Goal: Information Seeking & Learning: Learn about a topic

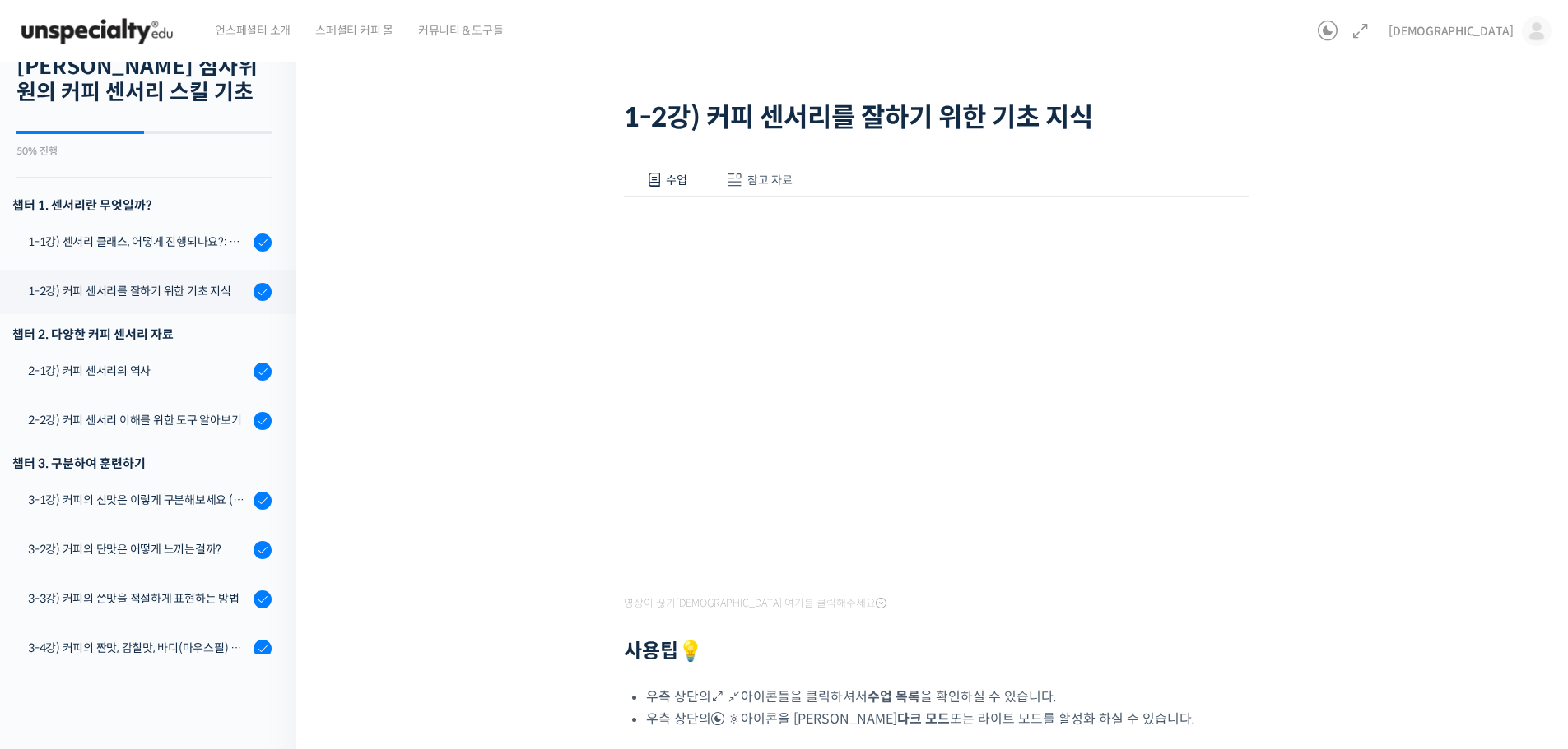
scroll to position [290, 0]
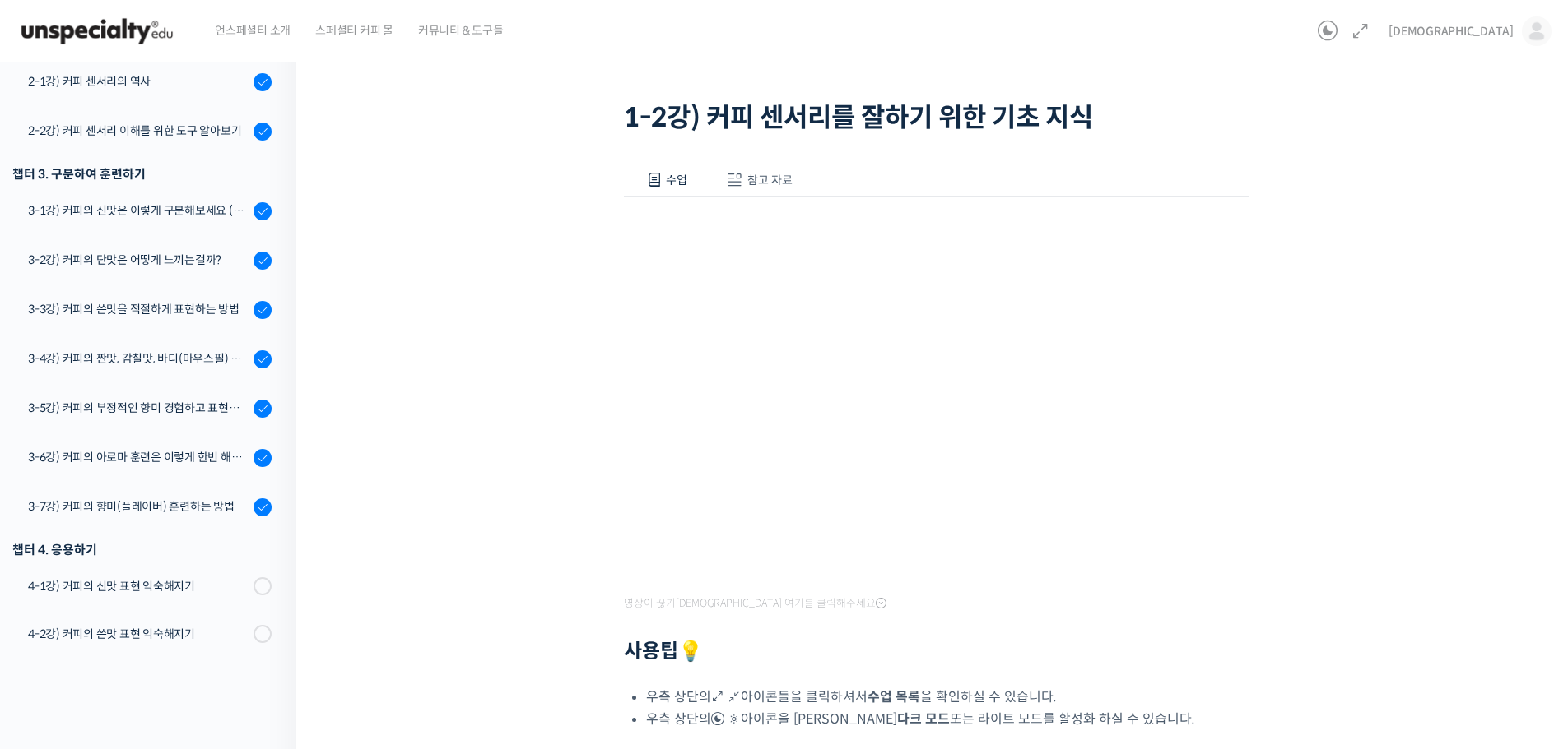
click at [1504, 387] on div "세계 바리스타 대회 [PERSON_NAME] 심사위원의 커피 센서리 스킬 기초 1-2강) 커피 센서리를 잘하기 위ᄒ…" at bounding box center [936, 472] width 1280 height 1010
click at [1412, 445] on div "세계 바리스타 대회 [PERSON_NAME] 심사위원의 커피 센서리 스킬 기초 1-2강) 커피 센서리를 잘하기 위ᄒ…" at bounding box center [936, 467] width 1115 height 952
click at [1384, 423] on div "세계 바리스타 대회 [PERSON_NAME] 심사위원의 커피 센서리 스킬 기초 1-2강) 커피 센서리를 잘하기 위ᄒ…" at bounding box center [936, 467] width 1115 height 952
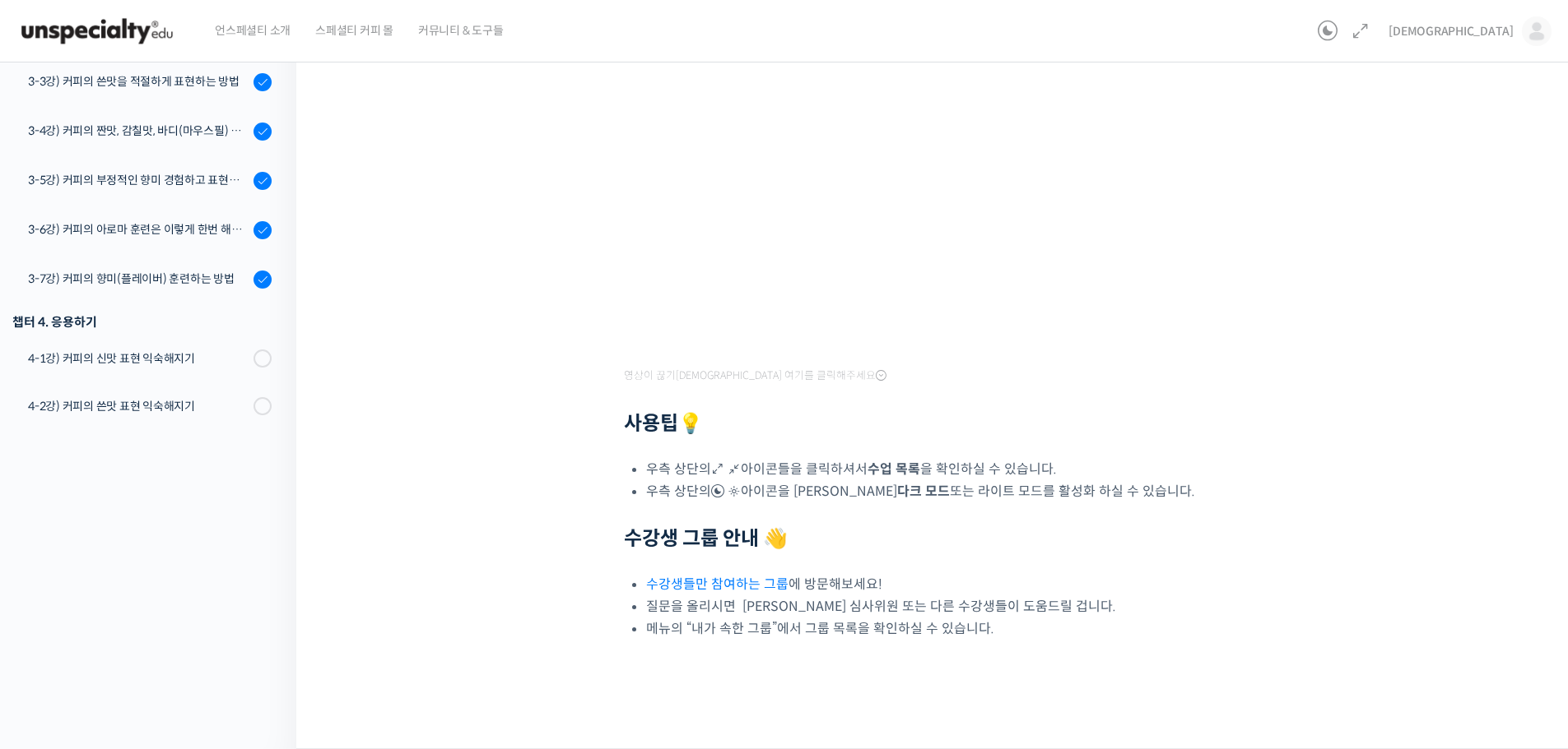
scroll to position [228, 0]
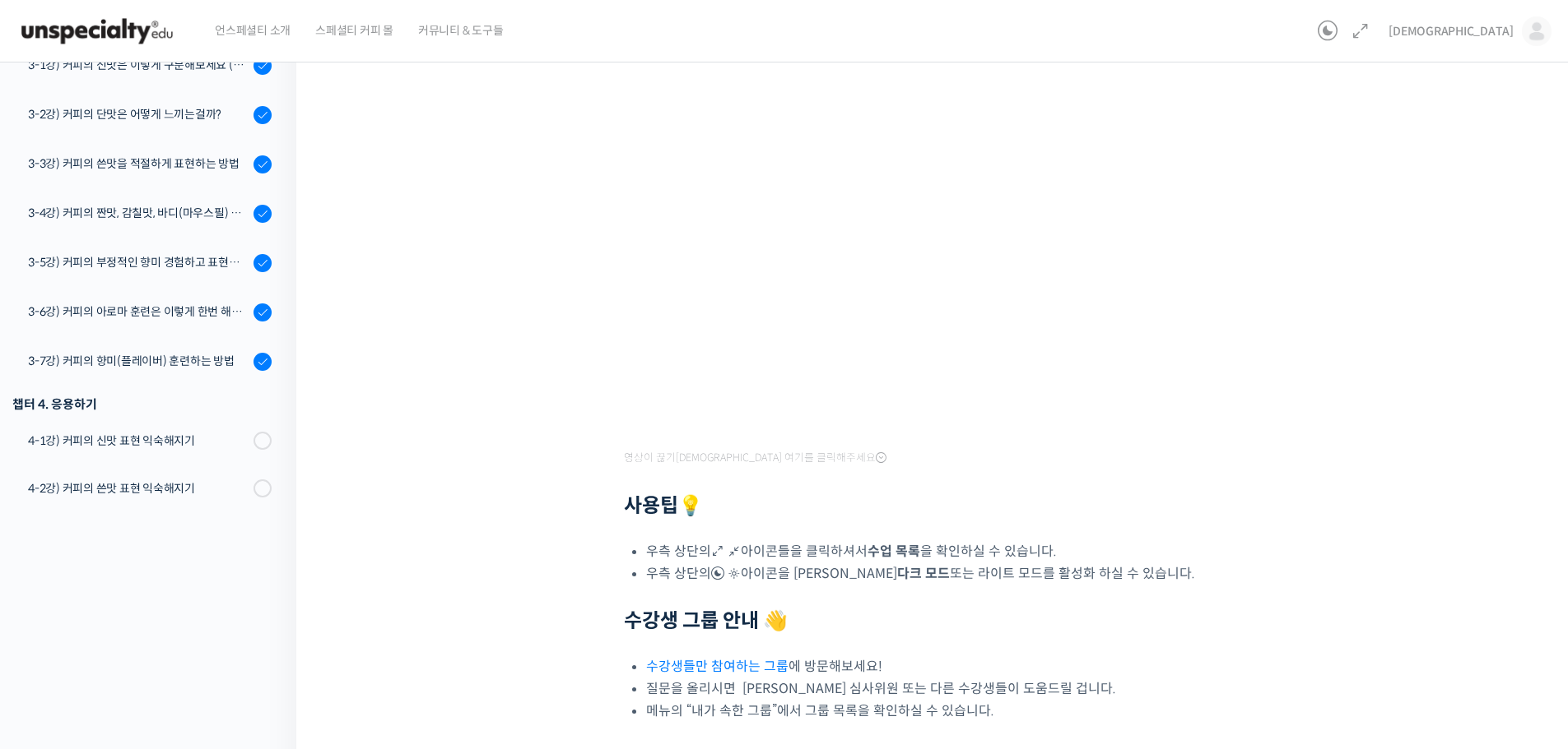
click at [443, 539] on div "세계 바리스타 대회 [PERSON_NAME] 심사위원의 커피 센서리 스킬 기초 1-2강) 커피 센서리를 잘하기 위ᄒ…" at bounding box center [936, 321] width 1115 height 952
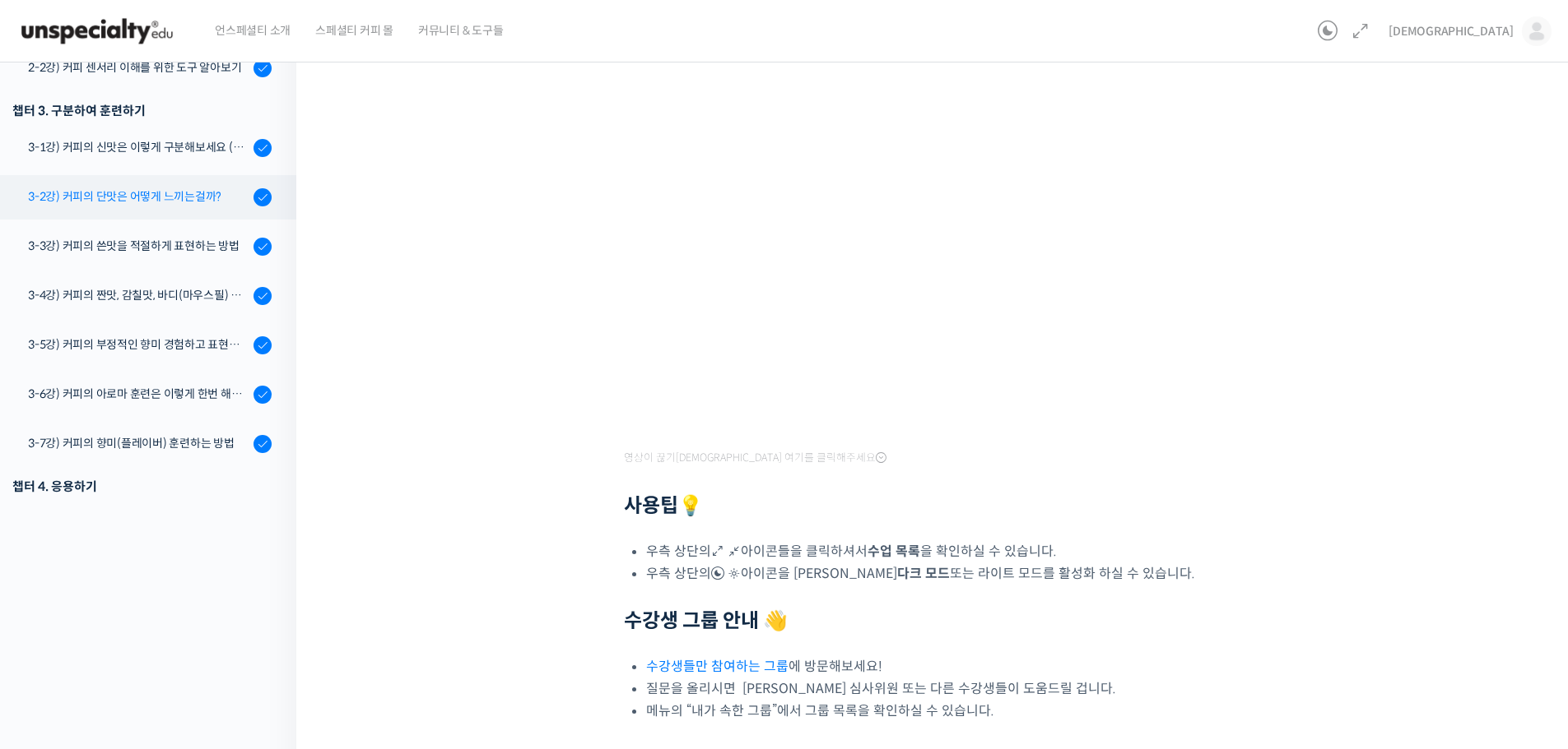
click at [195, 192] on div "3-2강) 커피의 단맛은 어떻게 느끼는걸까?" at bounding box center [138, 197] width 221 height 19
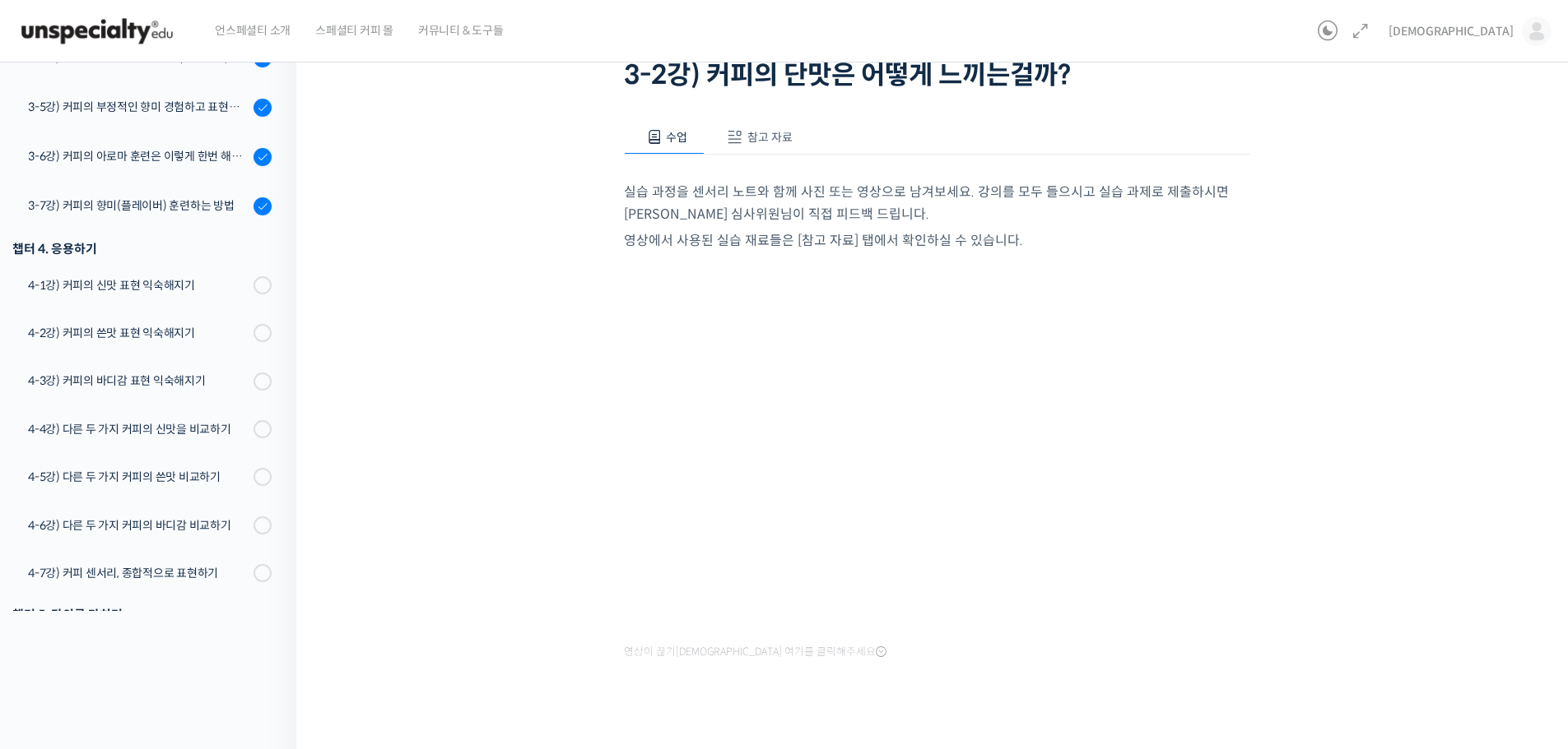
scroll to position [149, 0]
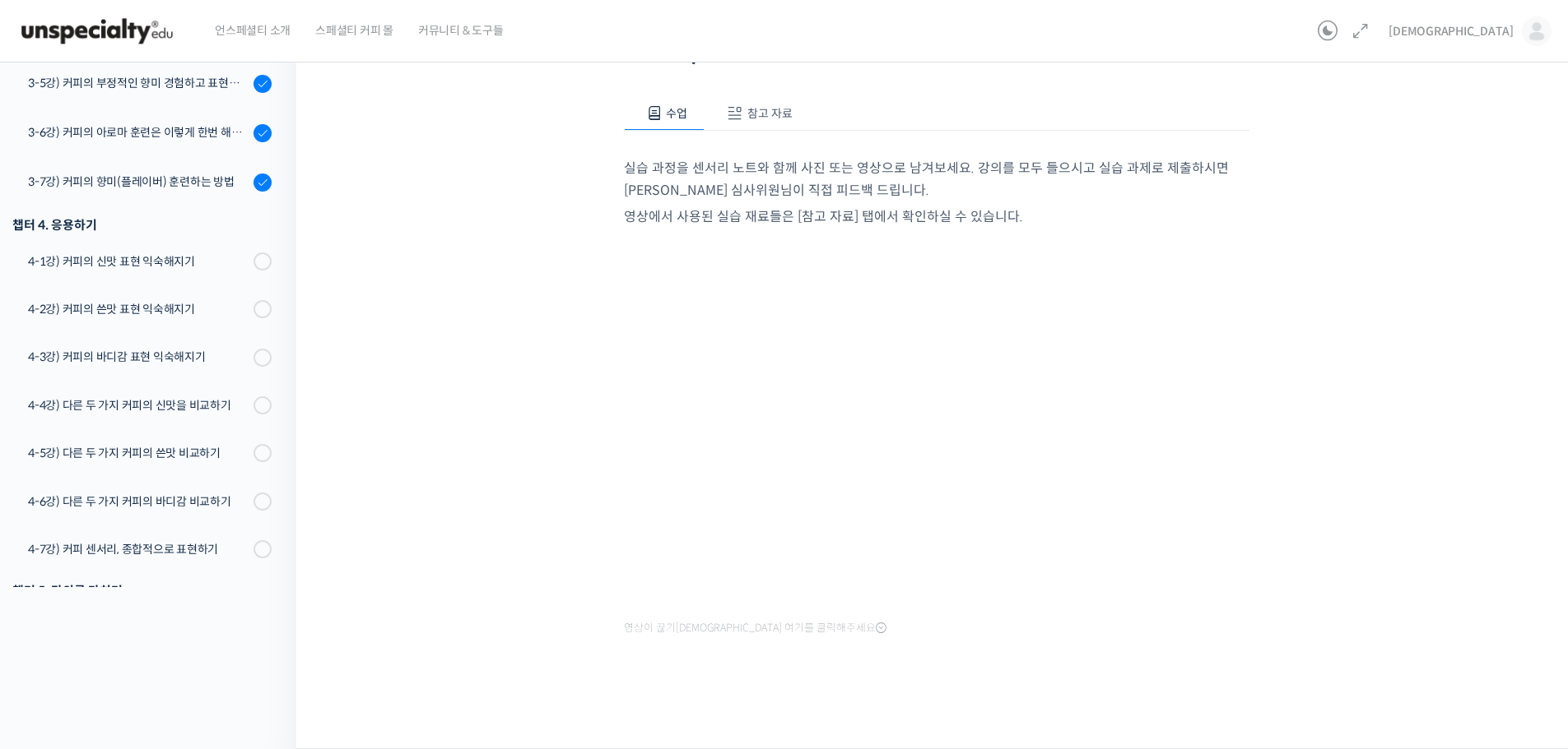
click at [1073, 661] on div "수업 참고 자료 실습 과정을 센서리 노트와 함께 사진 또는 영상으로 남겨보세요. 강의를 모두 들으시고 실습 과제로 제출하시면 윤선희 심사위원님…" at bounding box center [936, 393] width 626 height 644
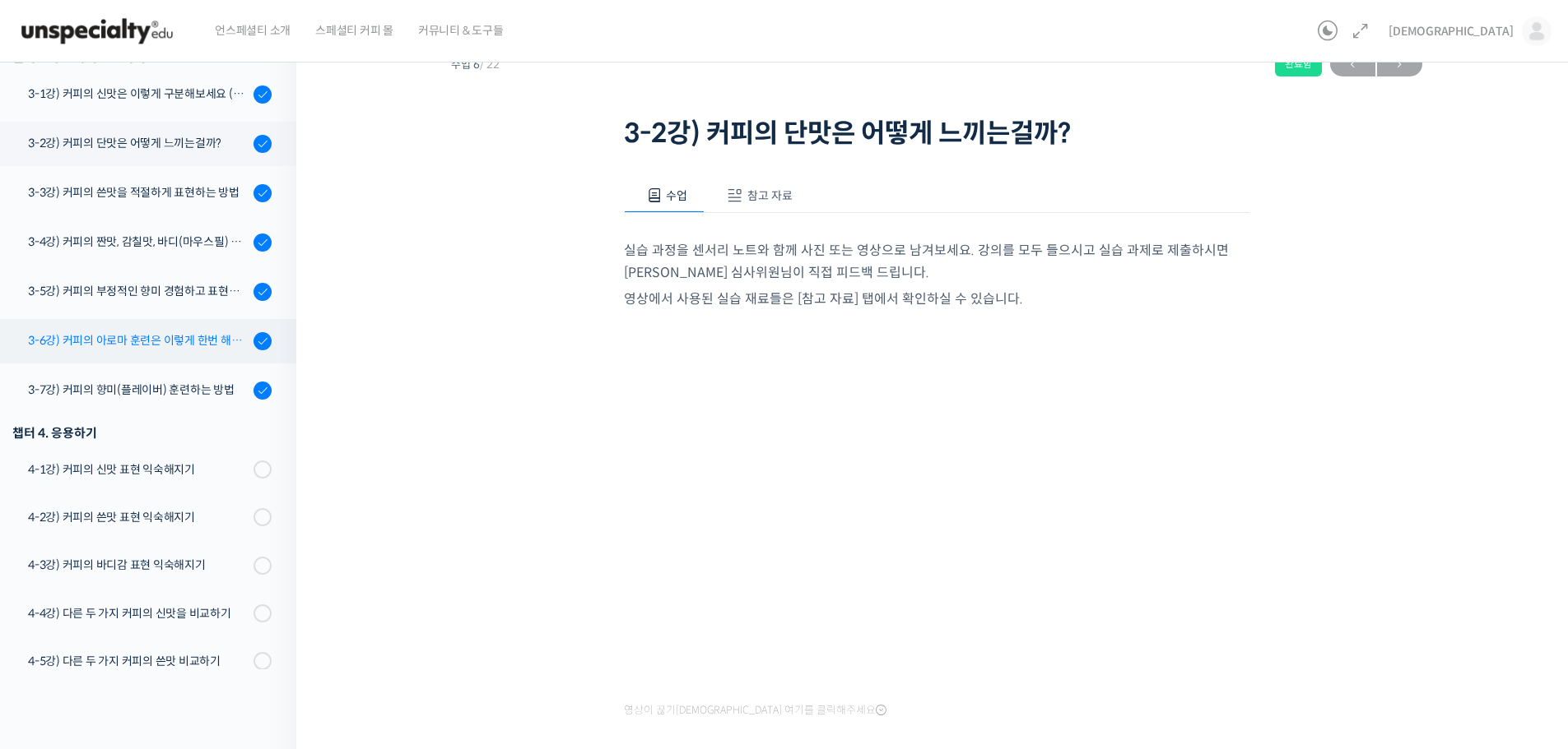
scroll to position [383, 0]
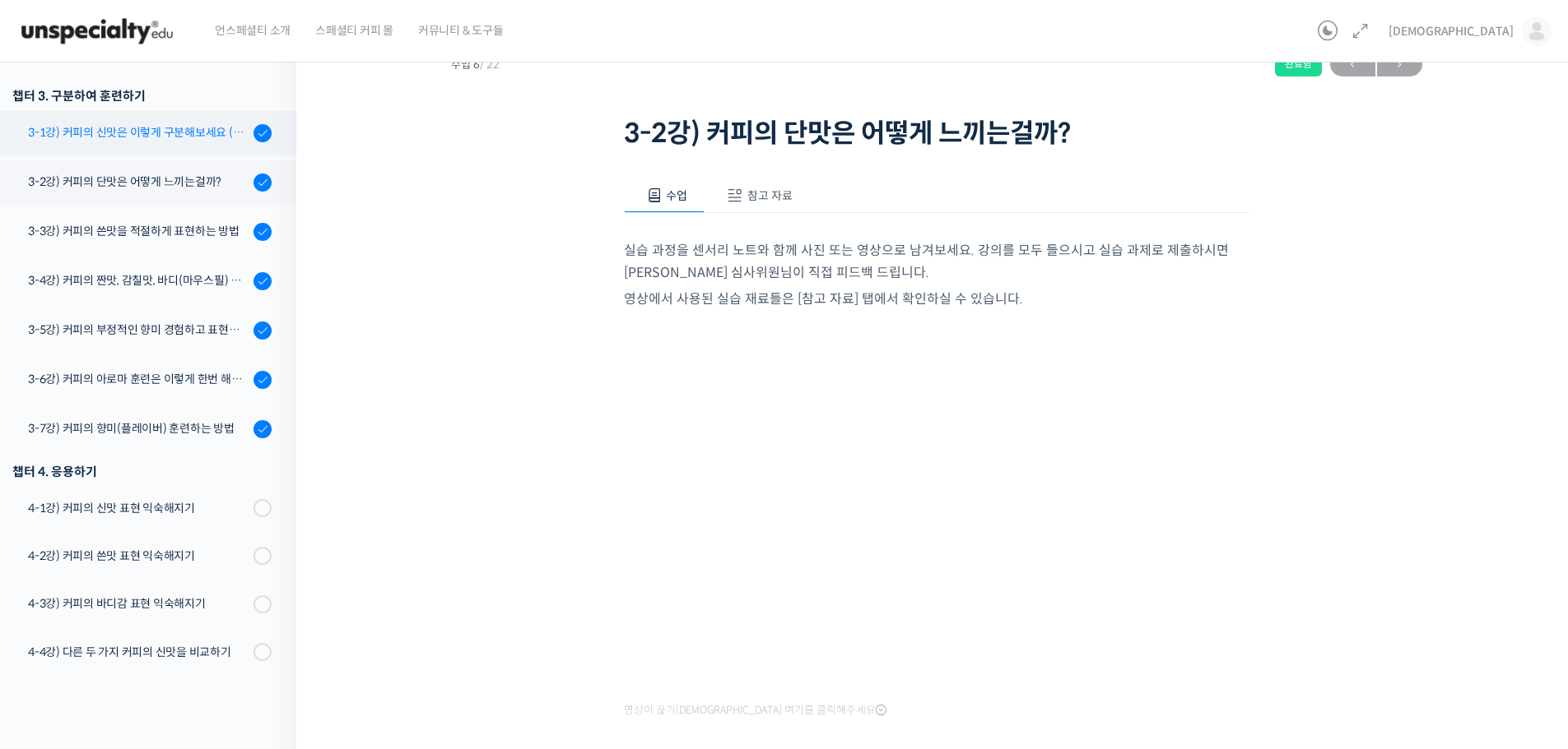
click at [182, 132] on div "3-1강) 커피의 신맛은 이렇게 구분해보세요 (시트릭산과 말릭산의 차이)" at bounding box center [138, 133] width 221 height 19
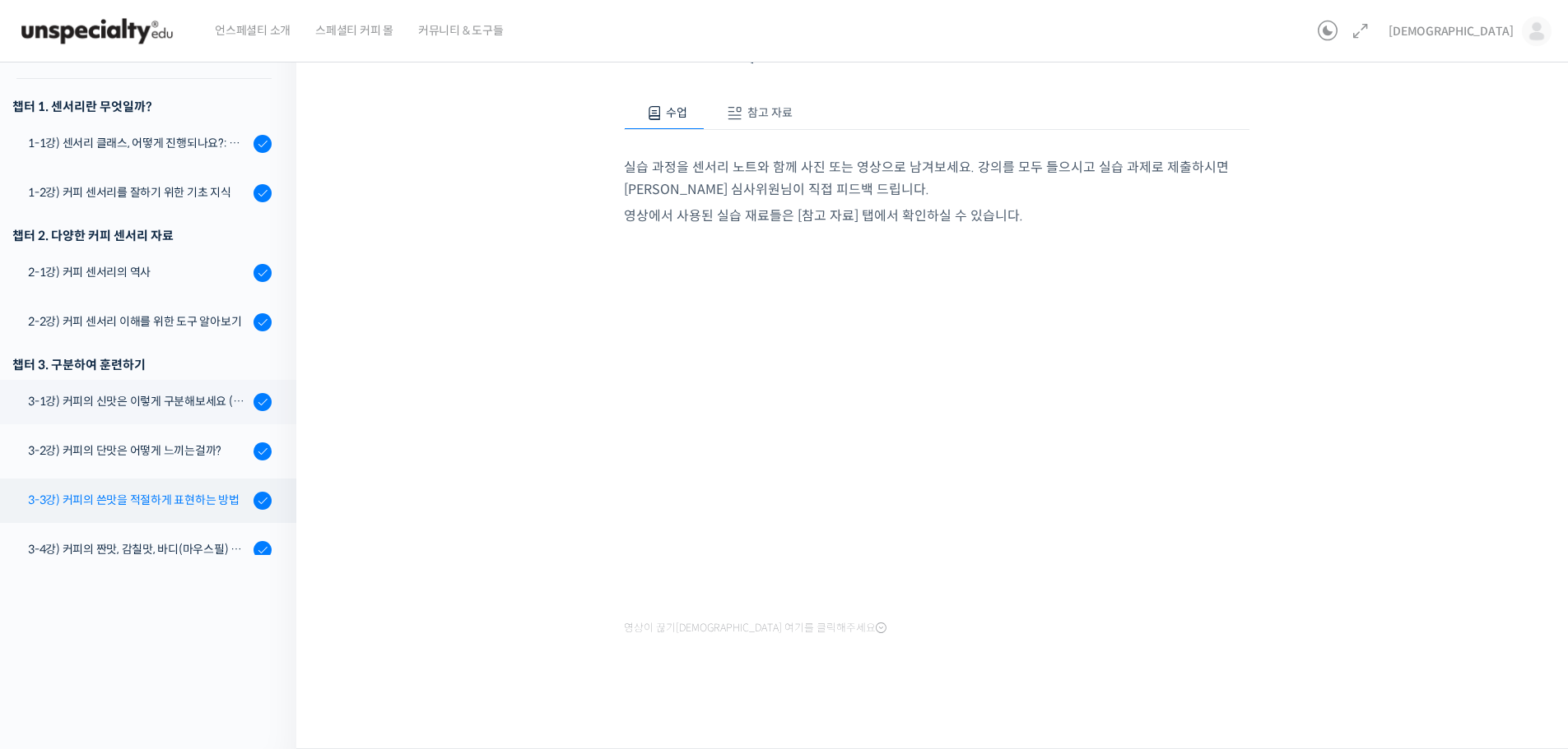
click at [155, 496] on div "3-3강) 커피의 쓴맛을 적절하게 표현하는 방법" at bounding box center [138, 501] width 221 height 19
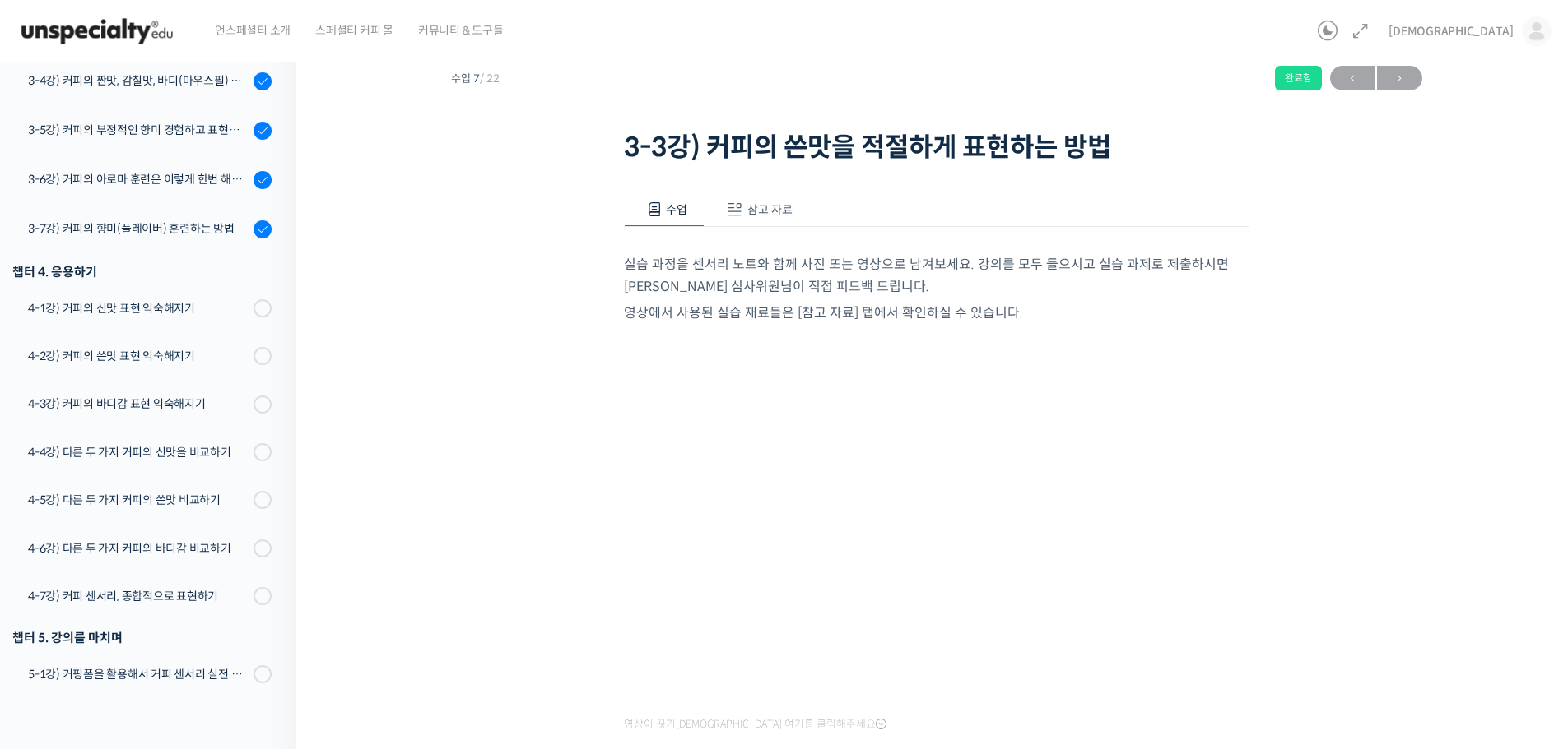
scroll to position [82, 0]
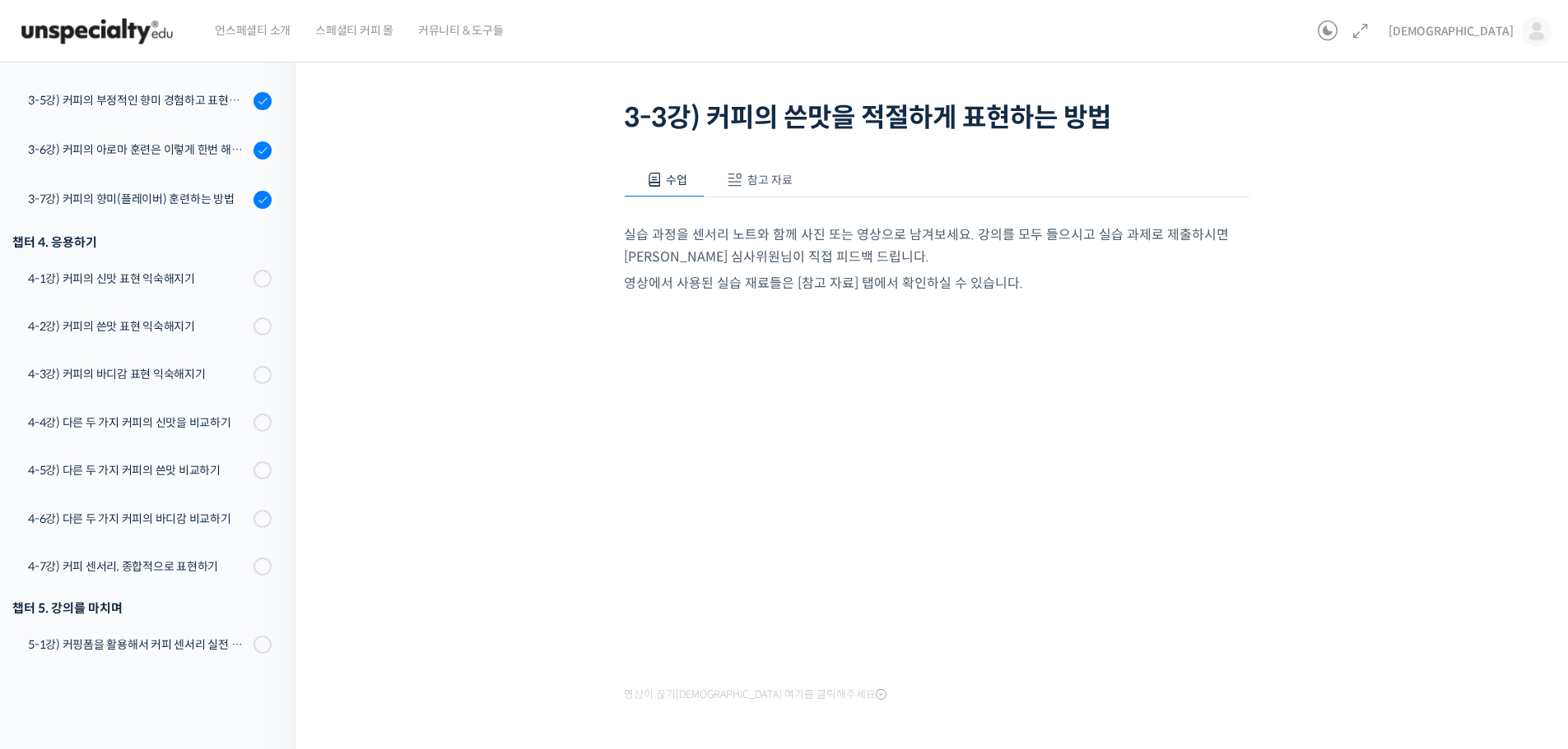
click at [1392, 607] on div "세계 바리스타 대회 윤선희 심사위원의 커피 센서리 스킬 기초 3-3강) 커피의 쓴맛을 적절하게 표현하느…" at bounding box center [936, 386] width 1115 height 790
click at [1331, 501] on div "세계 바리스타 대회 윤선희 심사위원의 커피 센서리 스킬 기초 3-3강) 커피의 쓴맛을 적절하게 표현하느…" at bounding box center [936, 386] width 1115 height 790
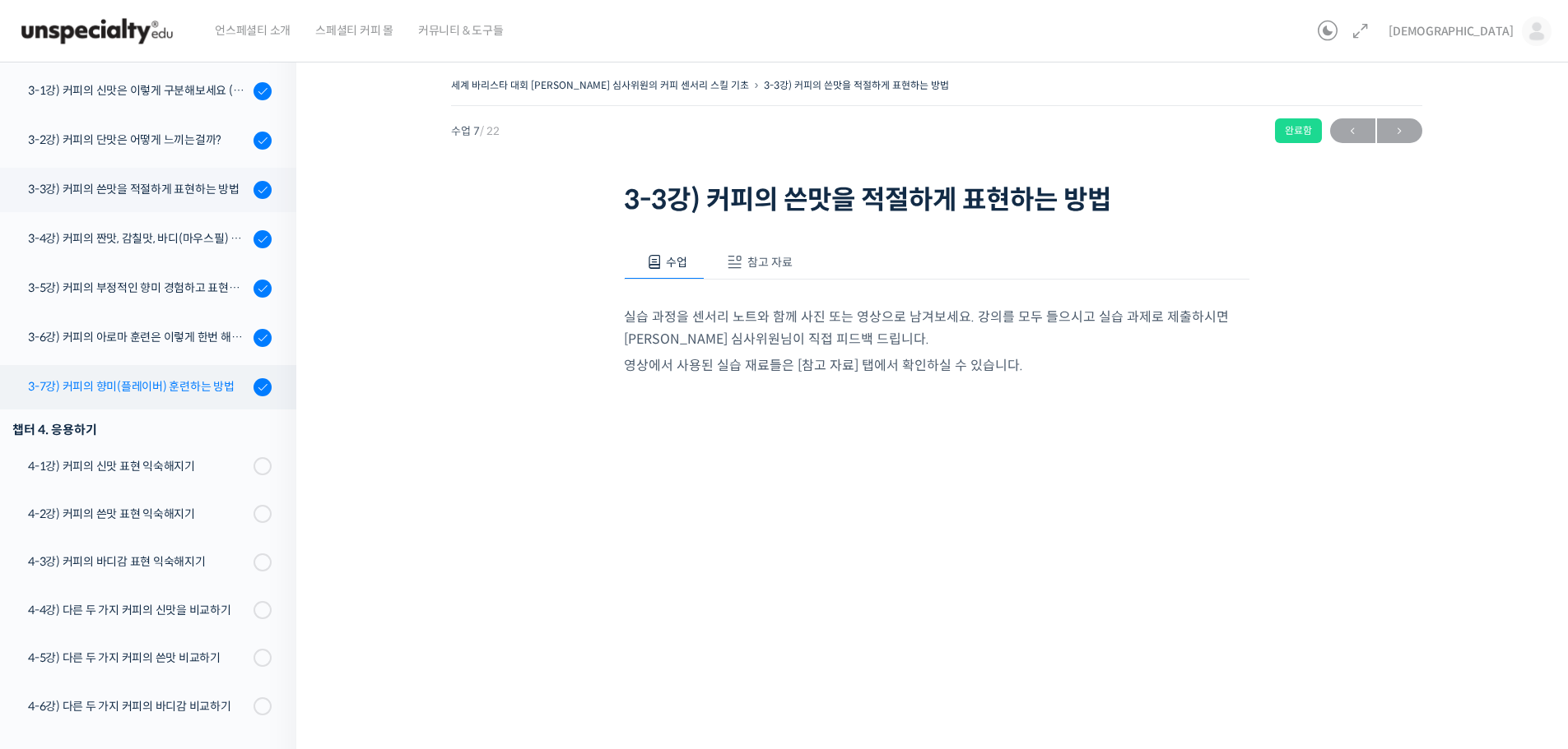
scroll to position [350, 0]
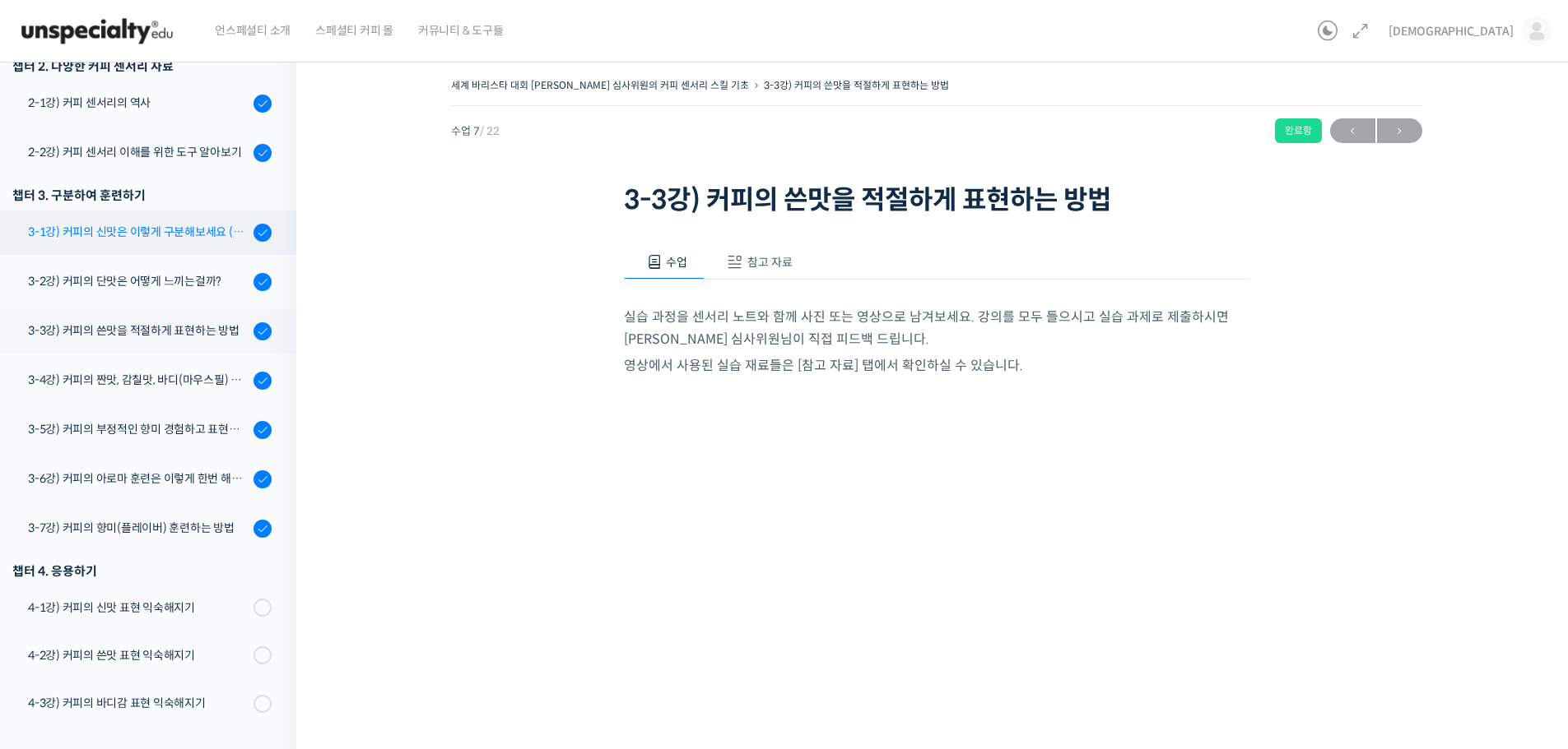
click at [175, 230] on div "3-1강) 커피의 신맛은 이렇게 구분해보세요 (시트릭산과 말릭산의 차이)" at bounding box center [138, 232] width 221 height 19
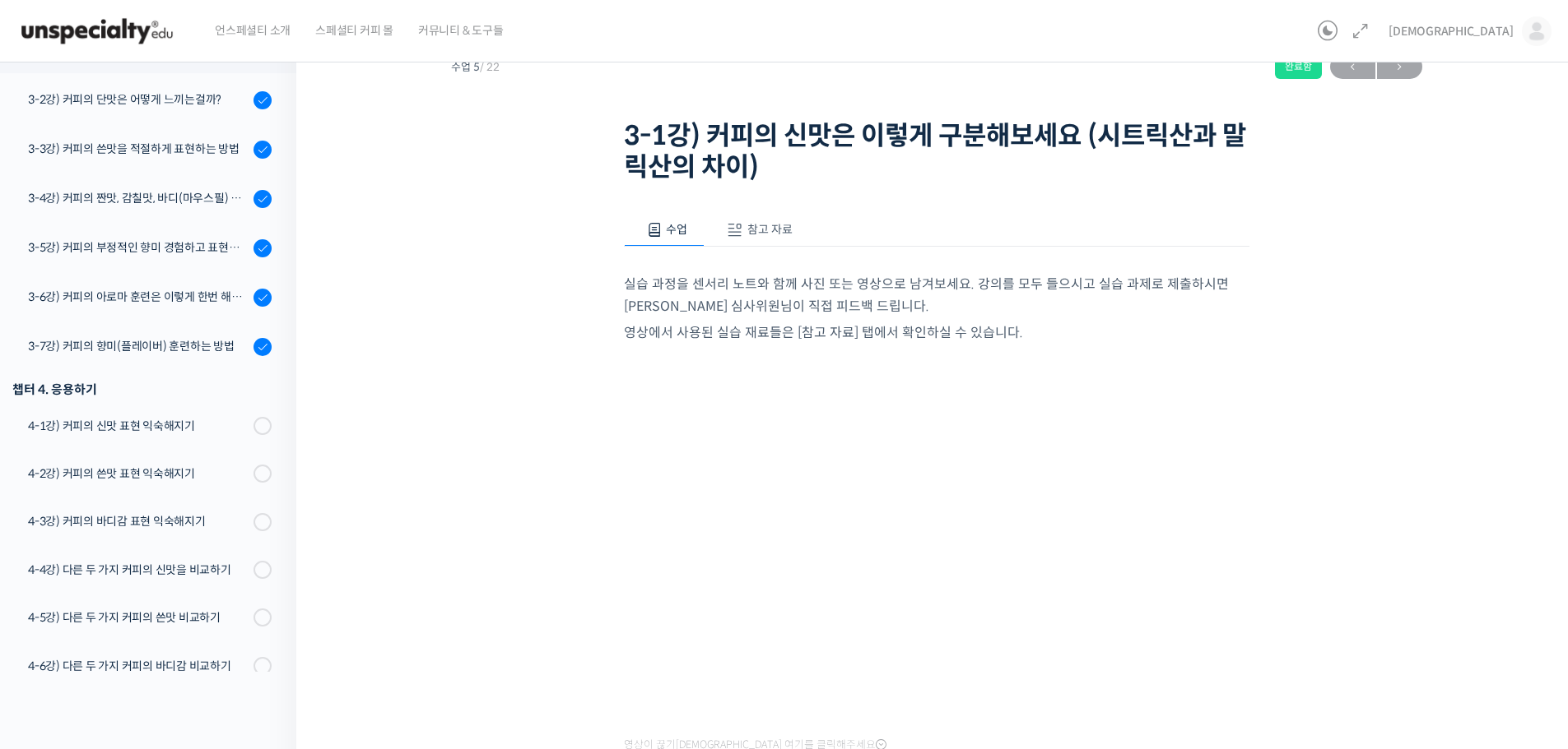
scroll to position [164, 0]
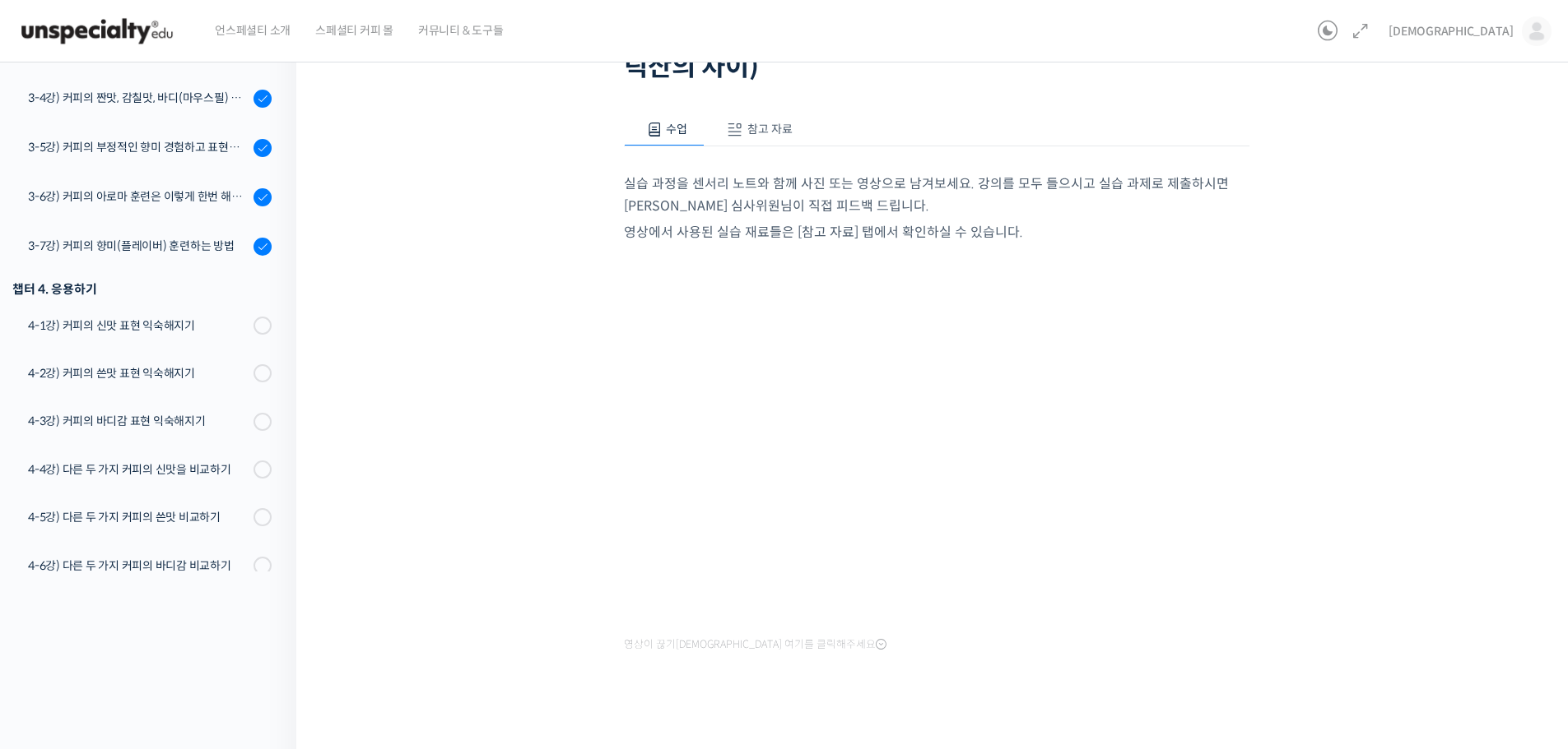
click at [1443, 648] on div "세계 바리스타 대회 [PERSON_NAME] 심사위원의 커피 센서리 스킬 기초 3-1강) 커피의 신맛은 이렇게 구…" at bounding box center [936, 320] width 1115 height 822
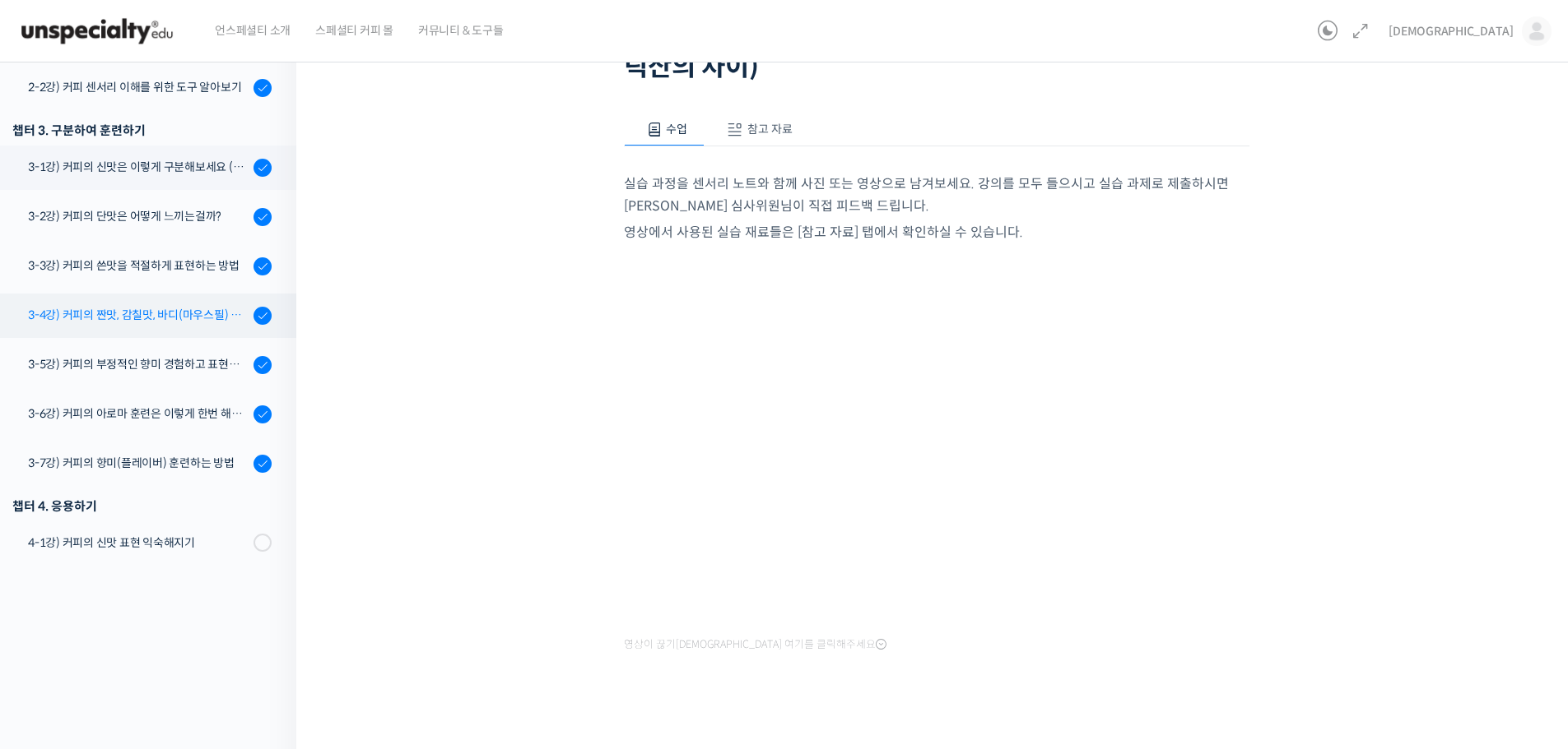
scroll to position [221, 0]
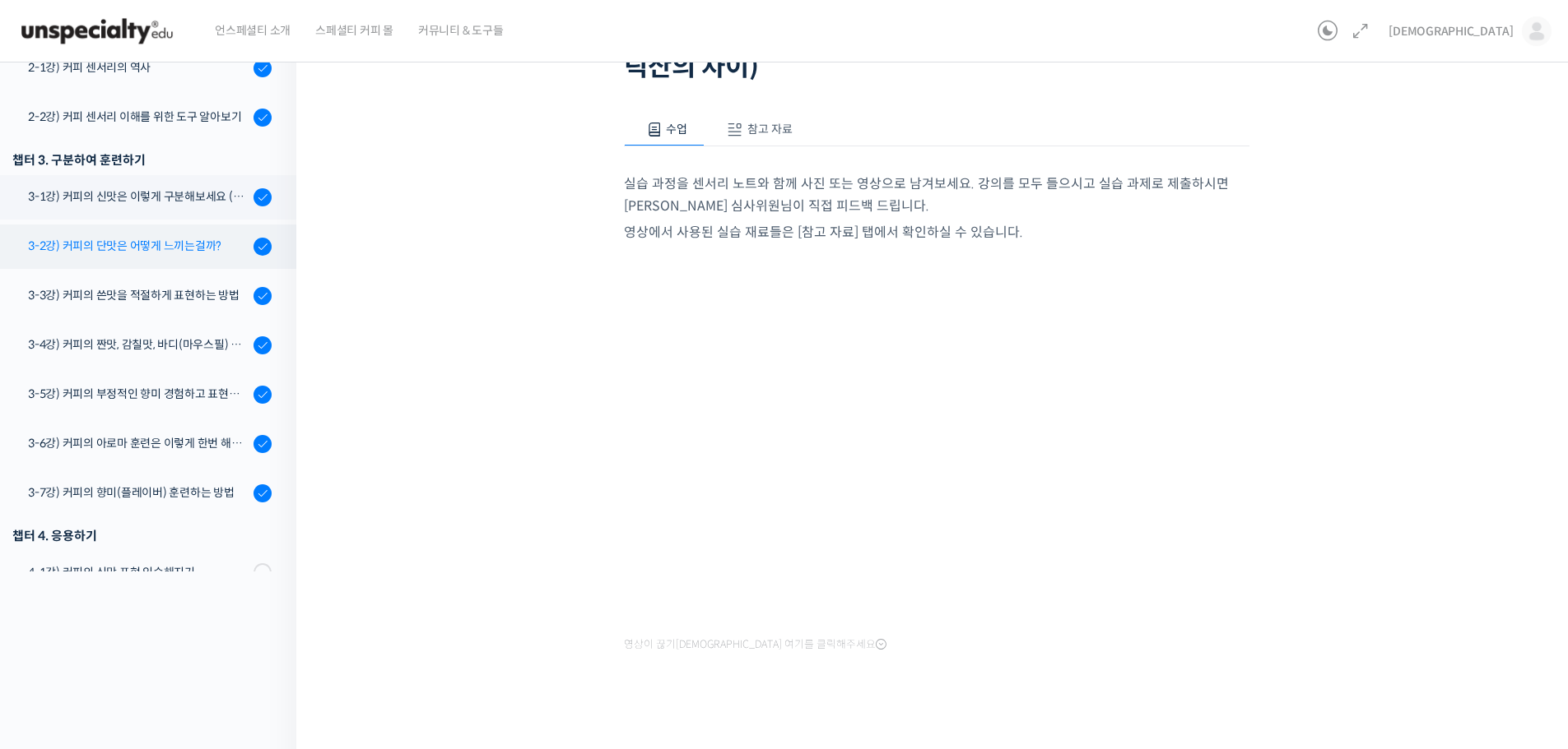
click at [182, 249] on div "3-2강) 커피의 단맛은 어떻게 느끼는걸까?" at bounding box center [138, 246] width 221 height 19
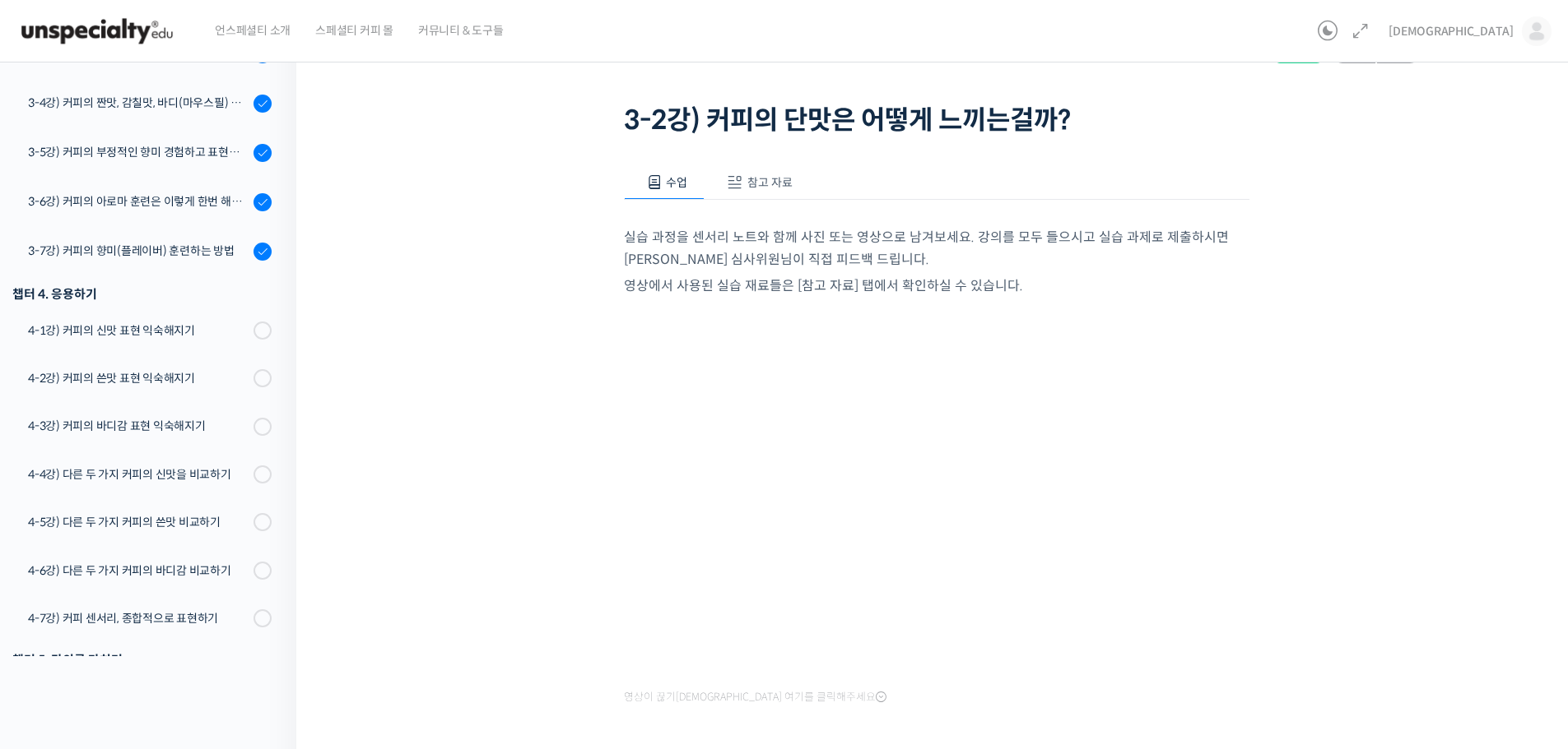
scroll to position [149, 0]
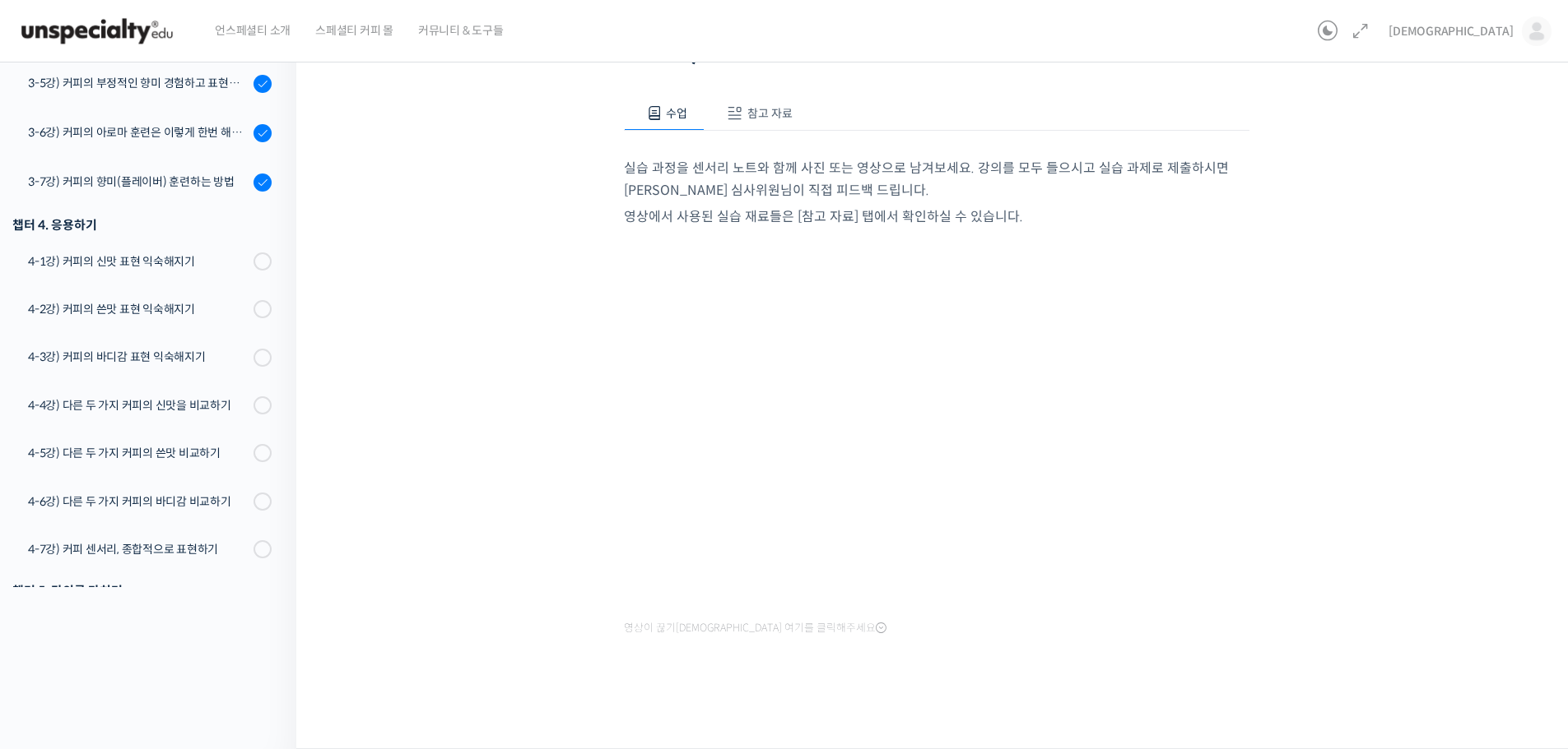
click at [861, 663] on div "수업 참고 자료 실습 과정을 센서리 노트와 함께 사진 또는 영상으로 남겨보세요. 강의를 모두 들으시고 실습 과제로 제출하시면 윤선희 심사위원님…" at bounding box center [936, 393] width 626 height 644
click at [382, 316] on div "세계 바리스타 대회 윤선희 심사위원의 커피 센서리 스킬 기초 3-2강) 커피의 단맛은 어떻게 느끼는걸까…" at bounding box center [936, 320] width 1115 height 790
click at [419, 291] on div "세계 바리스타 대회 윤선희 심사위원의 커피 센서리 스킬 기초 3-2강) 커피의 단맛은 어떻게 느끼는걸까…" at bounding box center [936, 320] width 1115 height 790
